Goal: Task Accomplishment & Management: Manage account settings

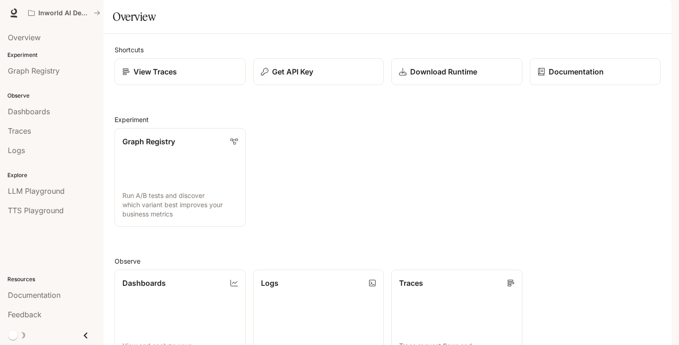
scroll to position [208, 0]
click at [56, 40] on div "Overview" at bounding box center [52, 37] width 88 height 11
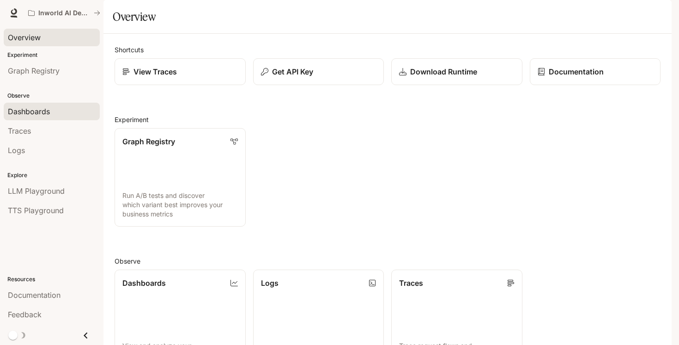
click at [43, 103] on link "Dashboards" at bounding box center [52, 112] width 96 height 18
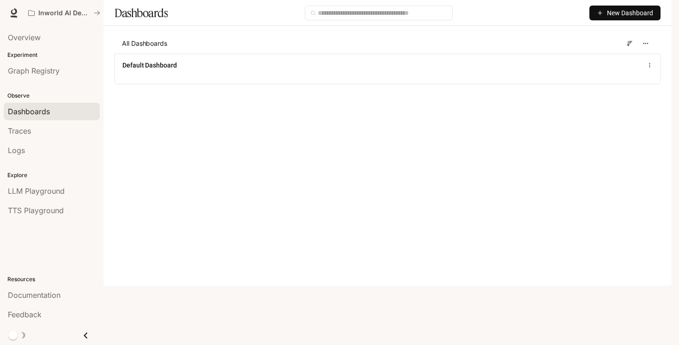
click at [655, 6] on button "button" at bounding box center [659, 13] width 18 height 18
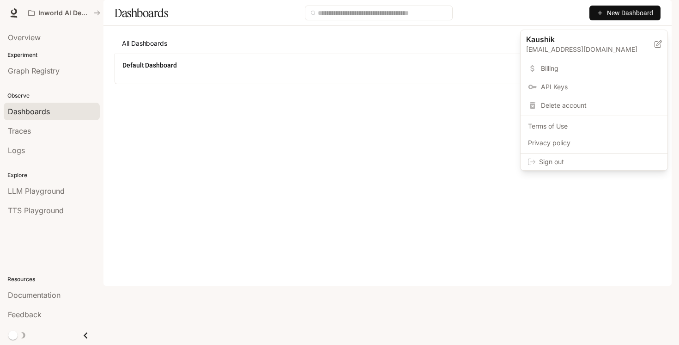
click at [591, 74] on link "Billing" at bounding box center [594, 68] width 143 height 17
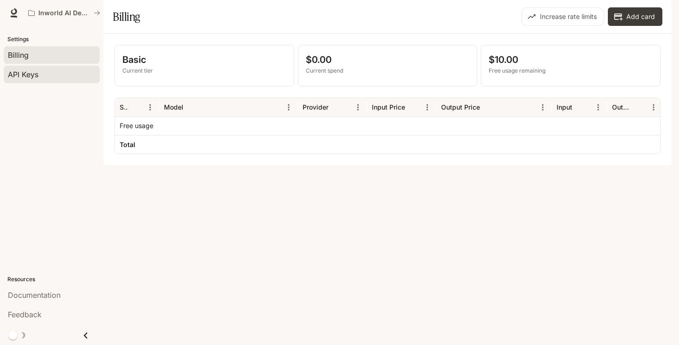
click at [15, 79] on span "API Keys" at bounding box center [23, 74] width 30 height 11
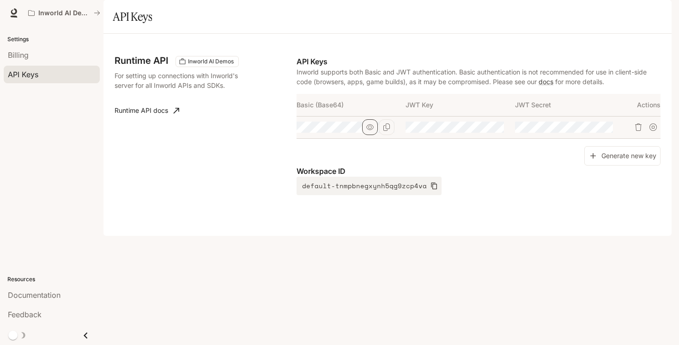
click at [371, 131] on icon "button" at bounding box center [369, 126] width 7 height 7
click at [391, 135] on button "Copy Basic (Base64)" at bounding box center [387, 127] width 16 height 16
click at [658, 4] on button "button" at bounding box center [659, 13] width 18 height 18
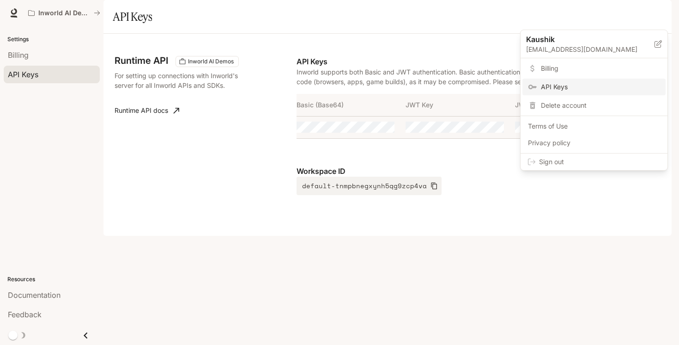
click at [582, 70] on span "Billing" at bounding box center [600, 68] width 119 height 9
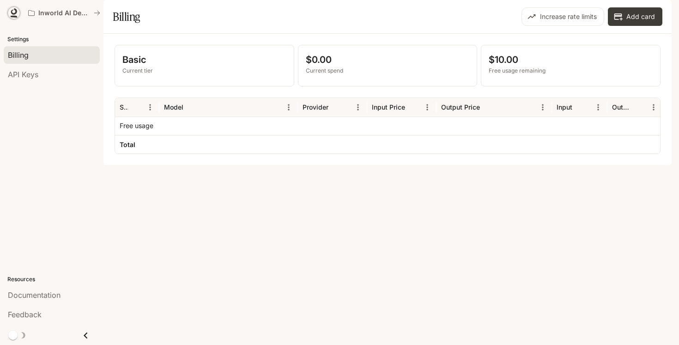
click at [12, 10] on icon at bounding box center [14, 11] width 6 height 6
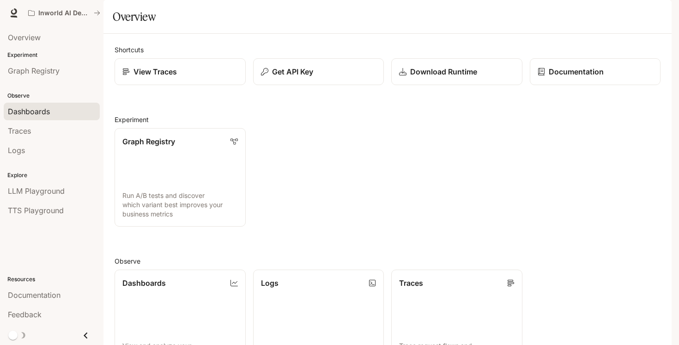
click at [28, 104] on link "Dashboards" at bounding box center [52, 112] width 96 height 18
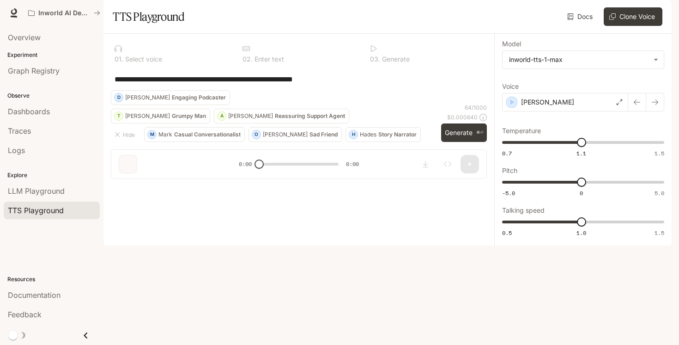
click at [660, 16] on img "button" at bounding box center [658, 12] width 13 height 13
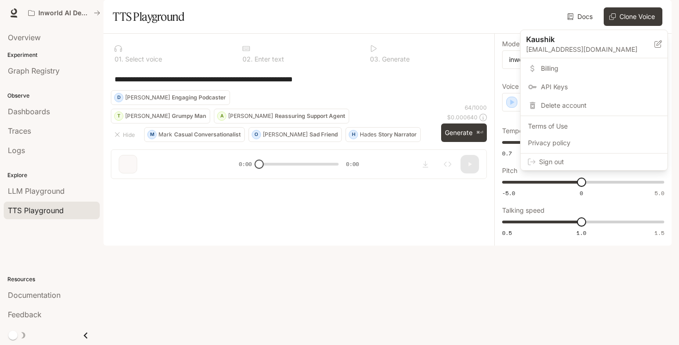
click at [571, 89] on span "API Keys" at bounding box center [600, 86] width 119 height 9
